Goal: Find specific page/section: Find specific page/section

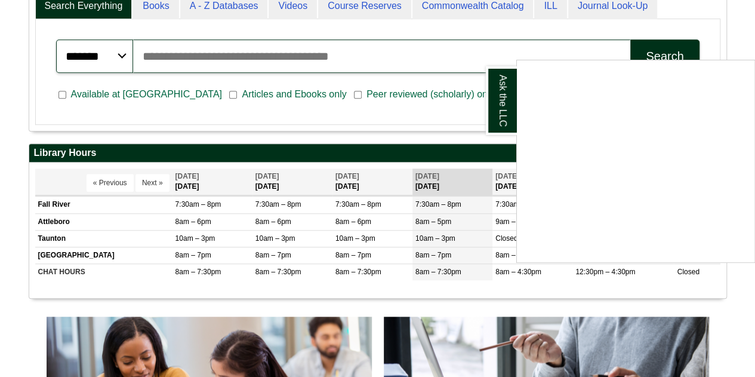
scroll to position [327, 0]
click at [374, 201] on div "Ask the LLC" at bounding box center [377, 188] width 755 height 377
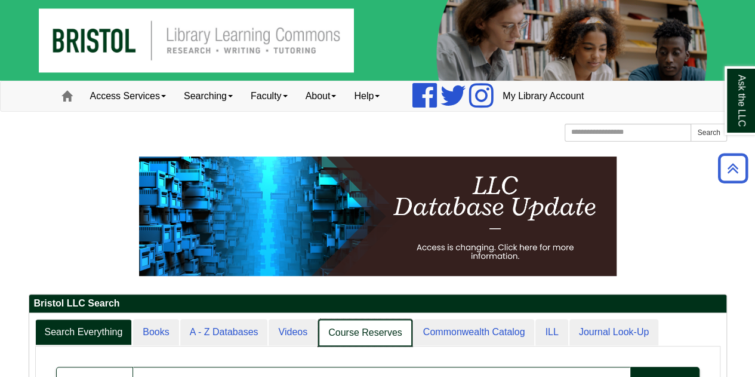
scroll to position [6, 6]
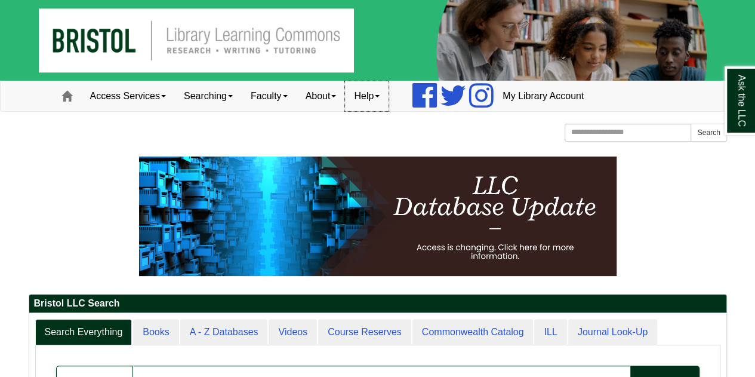
click at [370, 99] on link "Help" at bounding box center [367, 96] width 44 height 30
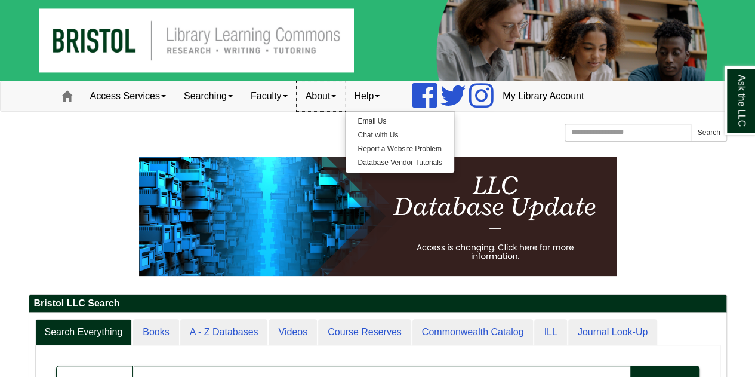
click at [329, 95] on link "About" at bounding box center [321, 96] width 49 height 30
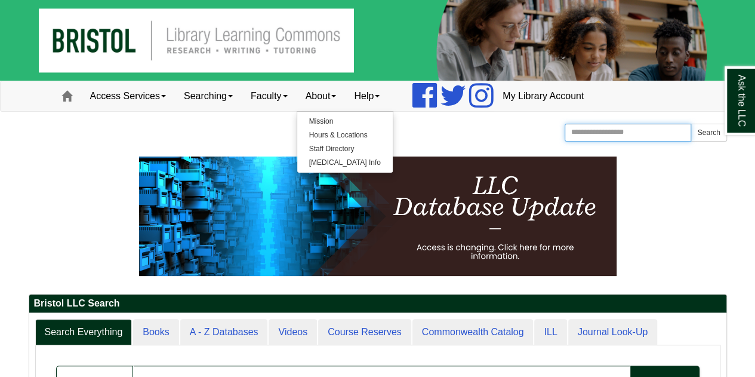
click at [638, 134] on input "Search the Website" at bounding box center [628, 133] width 127 height 18
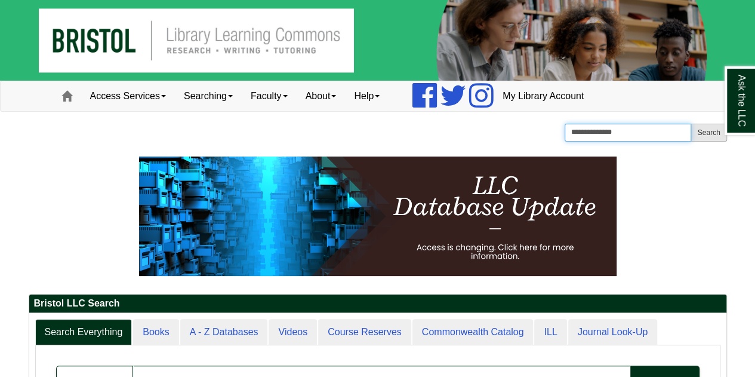
type input "**********"
click at [712, 133] on button "Search" at bounding box center [709, 133] width 36 height 18
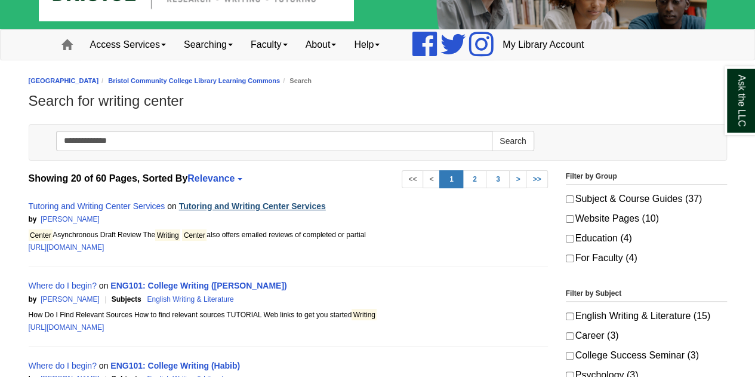
scroll to position [53, 0]
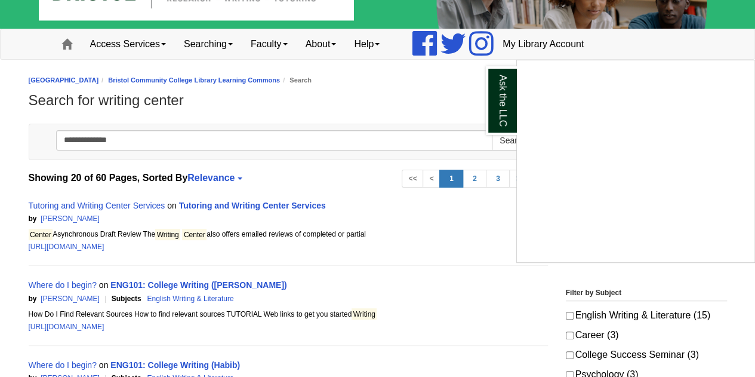
click at [115, 204] on div "Ask the LLC" at bounding box center [377, 188] width 755 height 377
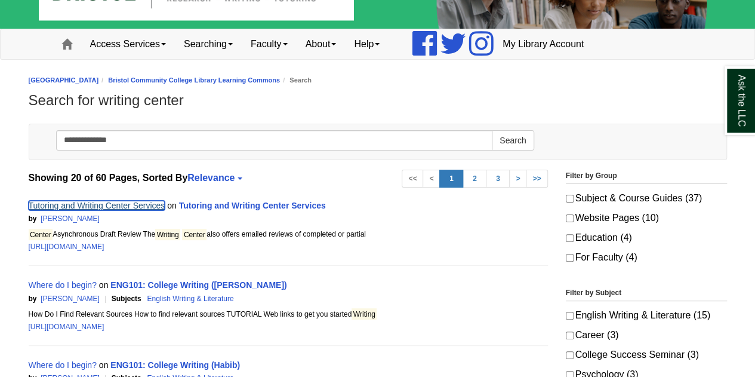
click at [136, 204] on link "Tutoring and Writing Center Services" at bounding box center [97, 206] width 137 height 10
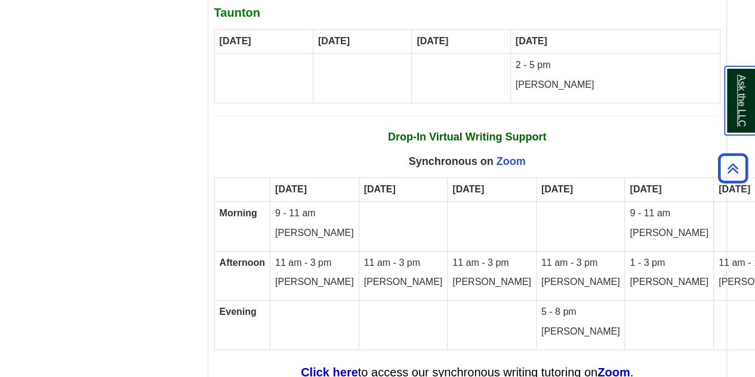
scroll to position [6708, 0]
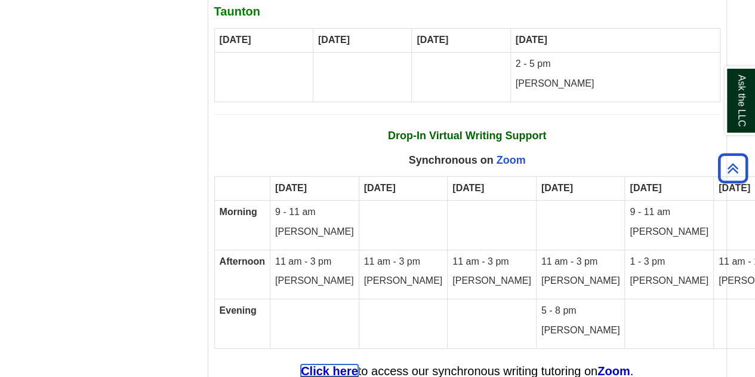
click at [342, 364] on strong "Click here" at bounding box center [329, 370] width 57 height 13
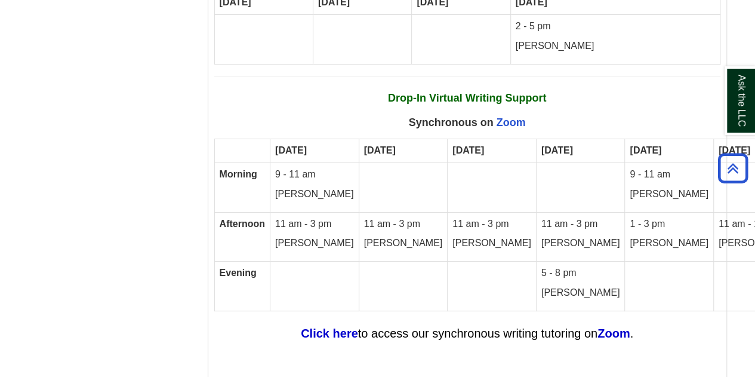
scroll to position [6747, 0]
click at [503, 116] on link "Zoom" at bounding box center [511, 122] width 29 height 12
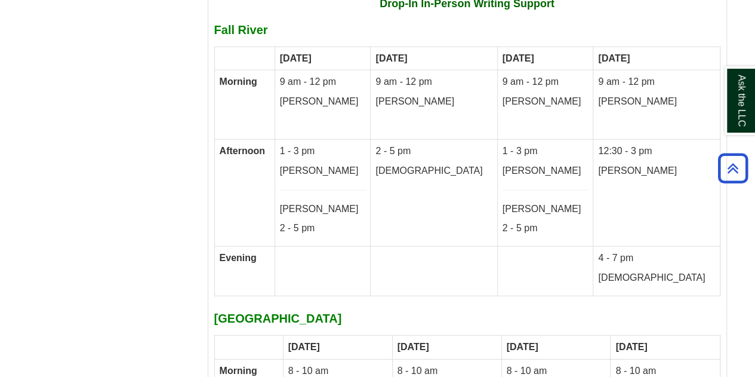
scroll to position [6047, 0]
